Goal: Transaction & Acquisition: Purchase product/service

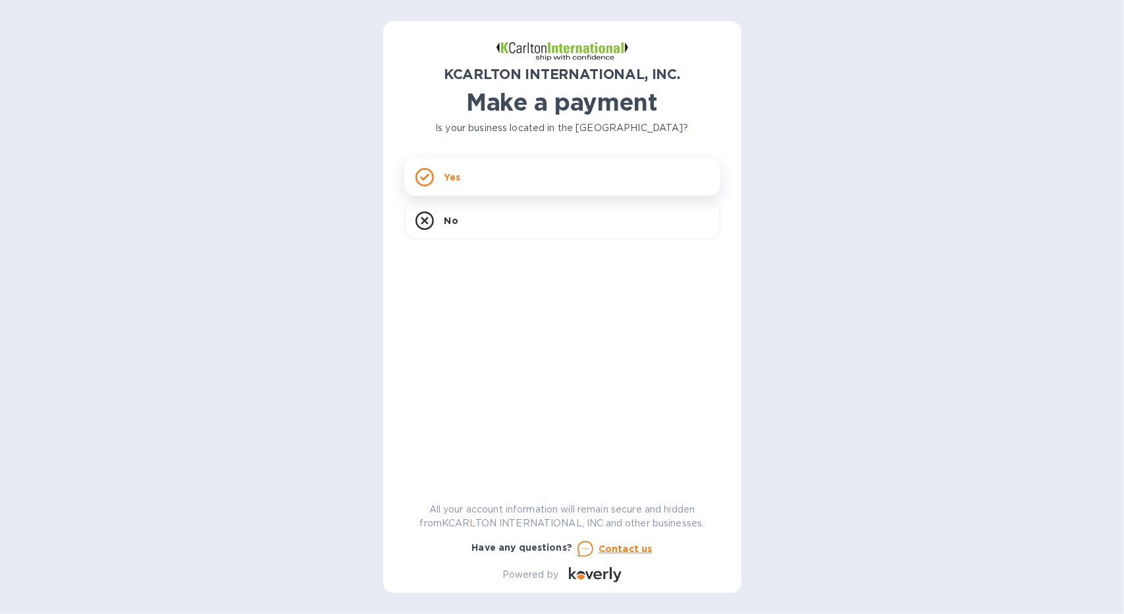
click at [477, 180] on div "Yes" at bounding box center [562, 177] width 316 height 37
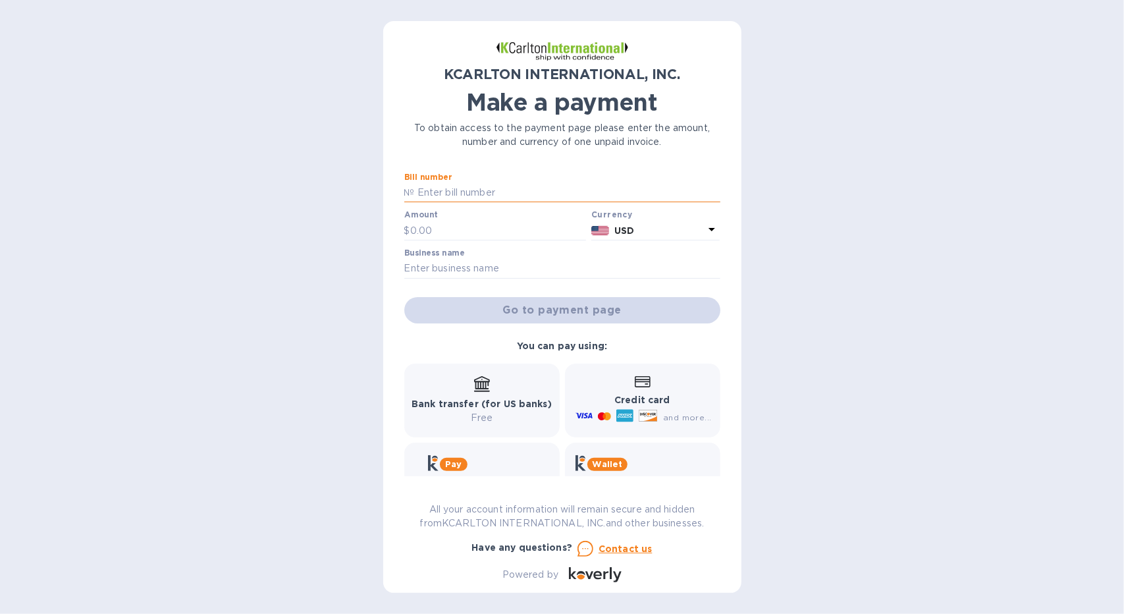
click at [481, 192] on input "text" at bounding box center [567, 193] width 305 height 20
click at [465, 196] on input "text" at bounding box center [567, 193] width 305 height 20
type input "35250231"
click at [469, 217] on div "Amount $" at bounding box center [495, 225] width 182 height 30
click at [469, 228] on input "text" at bounding box center [498, 231] width 176 height 20
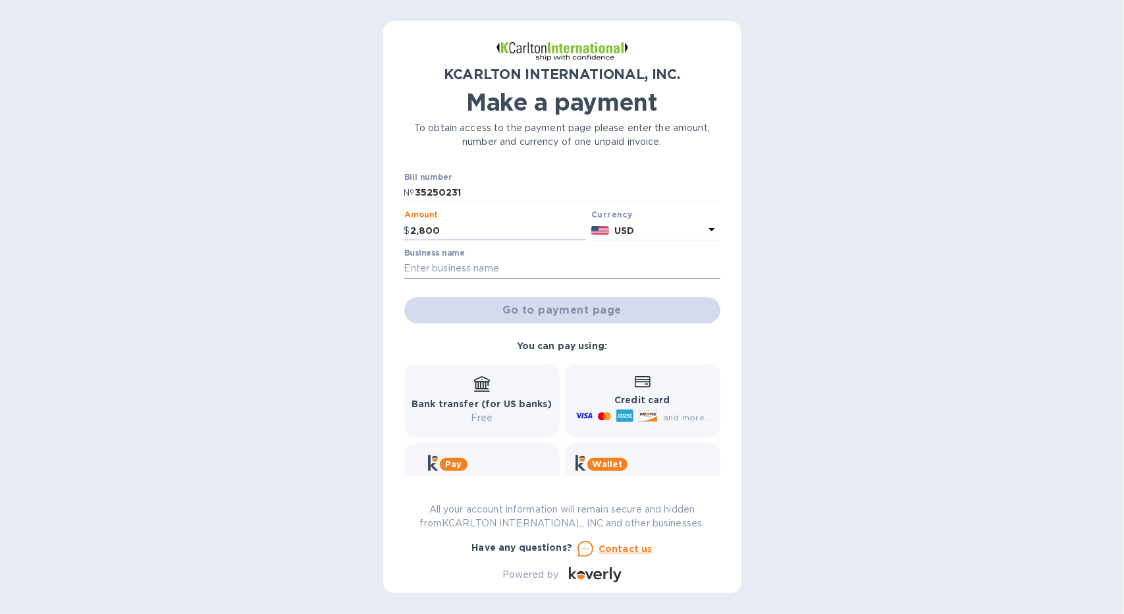
type input "2,800"
click at [469, 269] on input "text" at bounding box center [562, 269] width 316 height 20
type input "Comtech Int'l Corp"
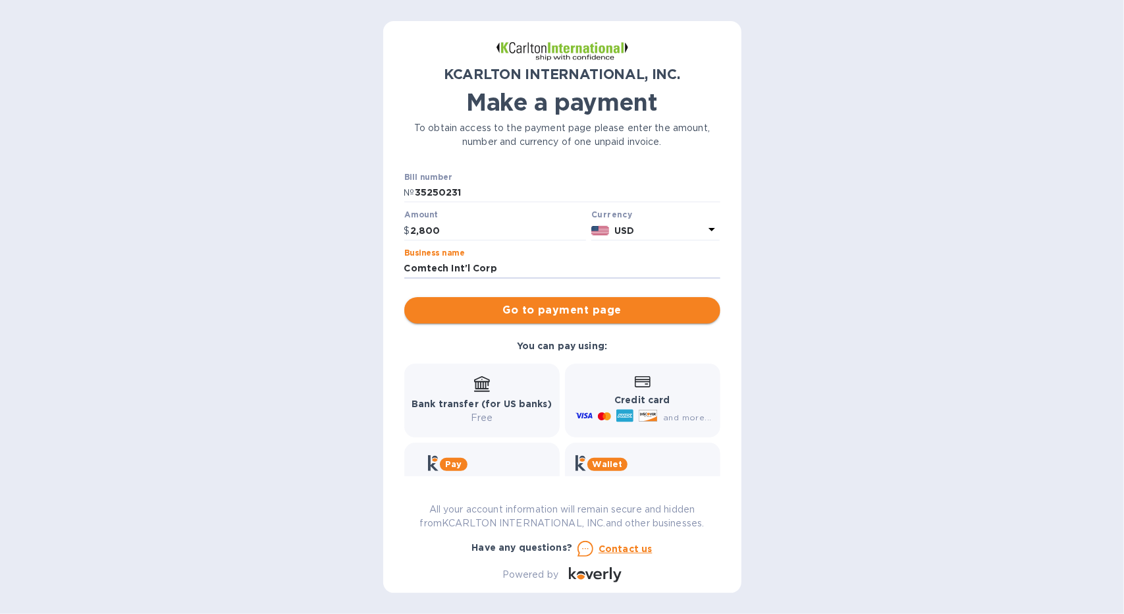
click at [502, 312] on span "Go to payment page" at bounding box center [562, 310] width 295 height 16
